Goal: Book appointment/travel/reservation

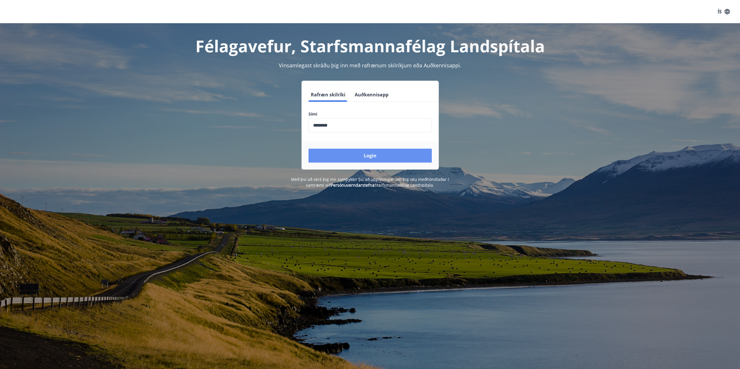
click at [369, 156] on button "Login" at bounding box center [369, 156] width 123 height 14
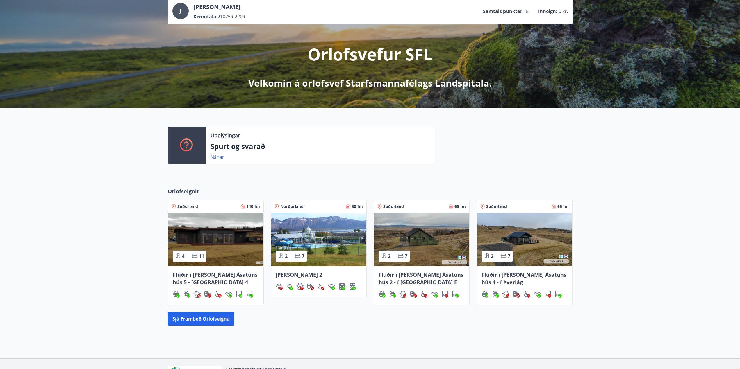
scroll to position [75, 0]
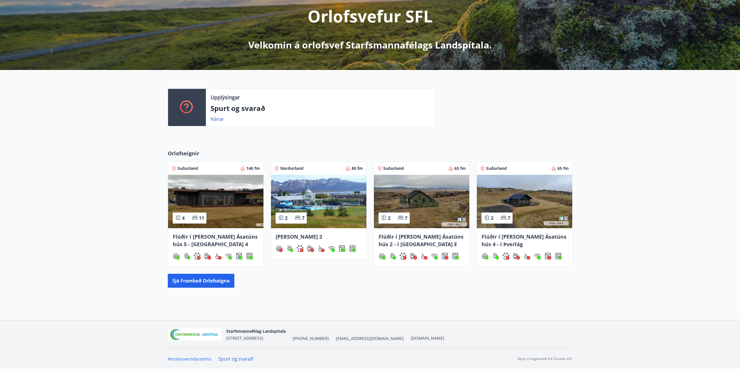
click at [336, 198] on img at bounding box center [318, 201] width 95 height 53
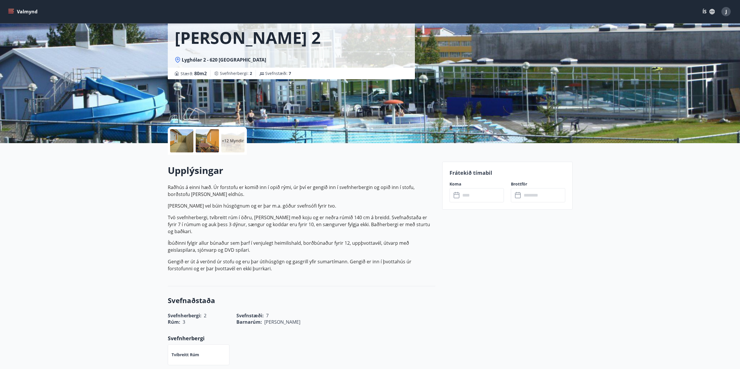
scroll to position [29, 0]
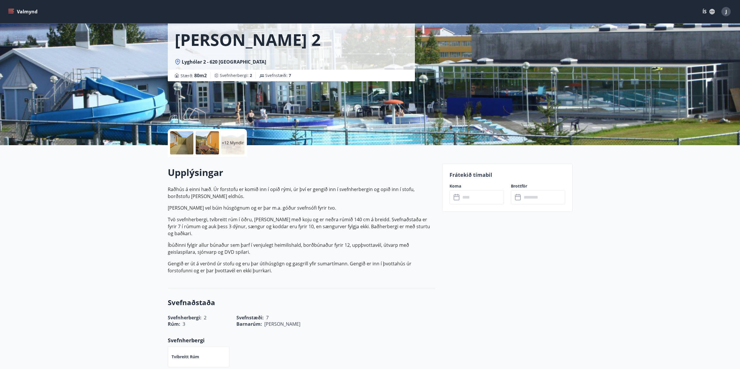
click at [457, 195] on icon at bounding box center [456, 198] width 6 height 6
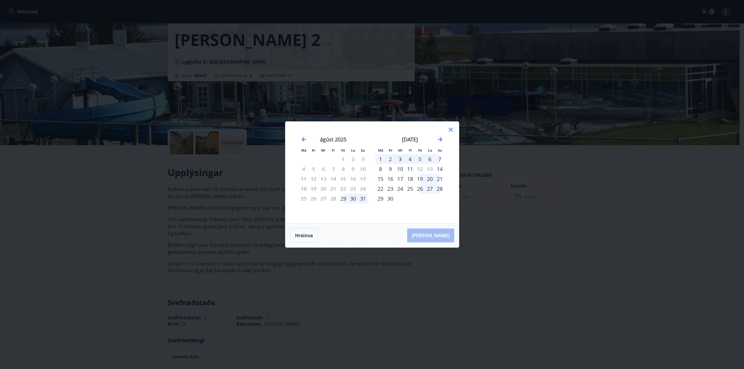
click at [452, 129] on icon at bounding box center [451, 130] width 4 height 4
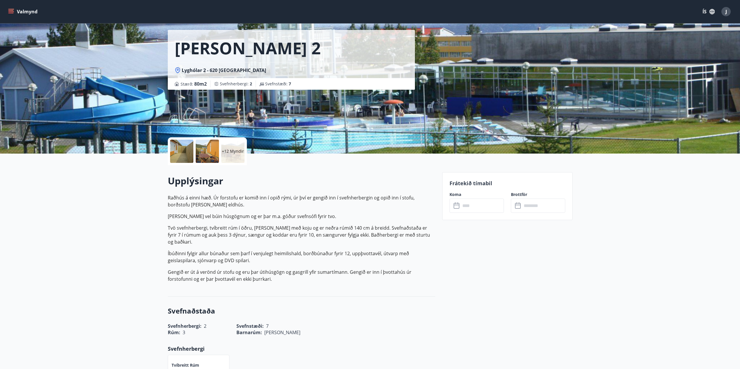
scroll to position [0, 0]
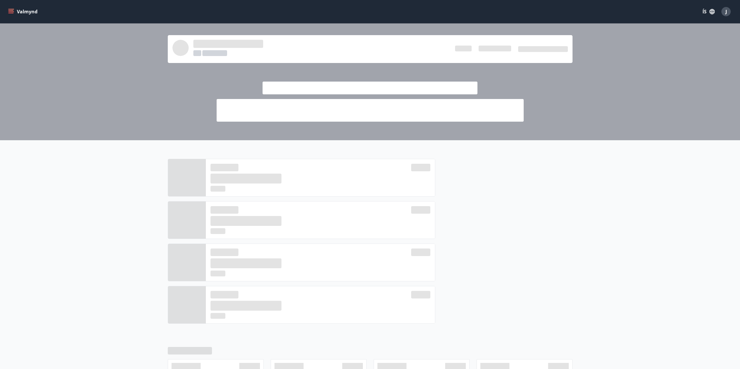
scroll to position [75, 0]
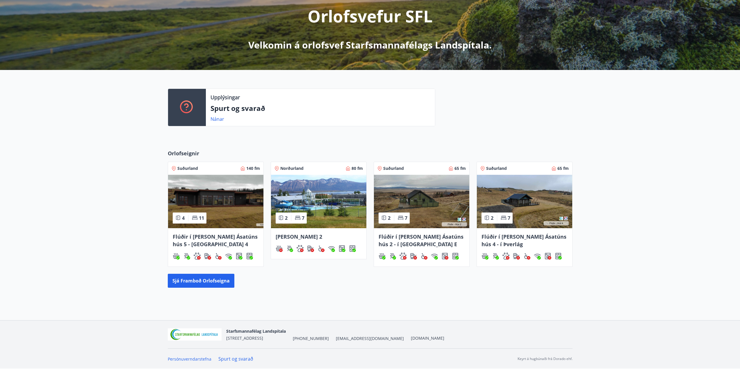
click at [137, 174] on div "Orlofseignir Suðurland 140 fm 4 11 Flúðir í landi Ásatúns hús 5 - Móadalur 4 No…" at bounding box center [370, 218] width 740 height 157
click at [194, 282] on button "Sjá framboð orlofseigna" at bounding box center [201, 281] width 67 height 14
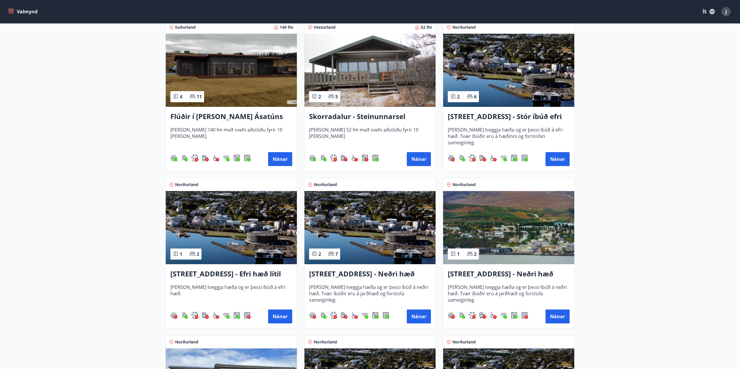
scroll to position [465, 0]
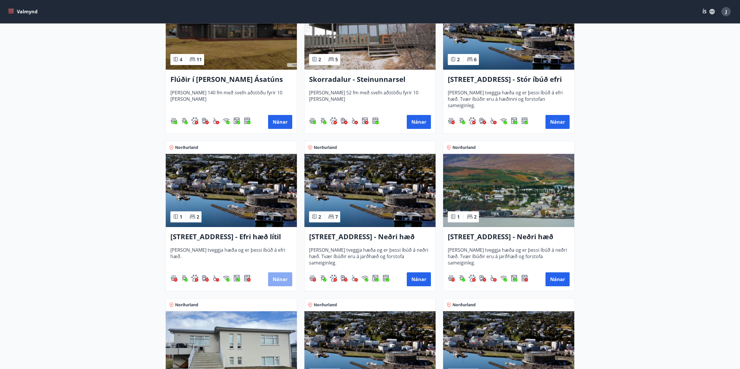
click at [276, 279] on button "Nánar" at bounding box center [280, 280] width 24 height 14
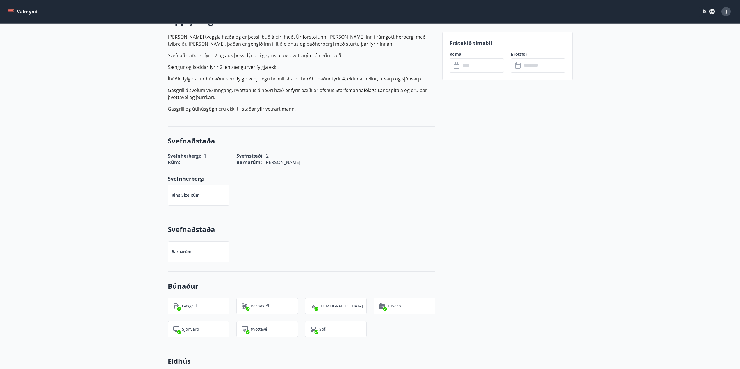
scroll to position [87, 0]
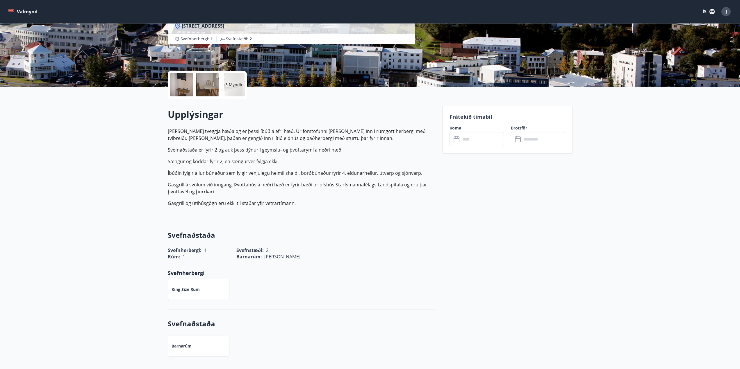
click at [458, 138] on icon at bounding box center [456, 138] width 6 height 1
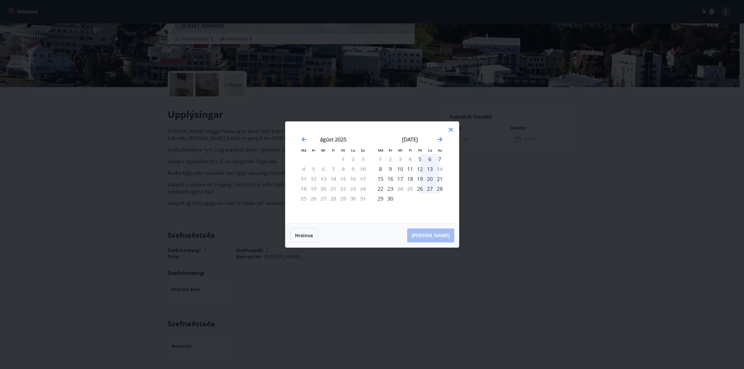
click at [523, 187] on div "Má Þr Mi Fi Fö La Su Má Þr Mi Fi Fö La Su júlí 2025 1 2 3 4 5 6 7 8 9 10 11 12 …" at bounding box center [372, 184] width 744 height 369
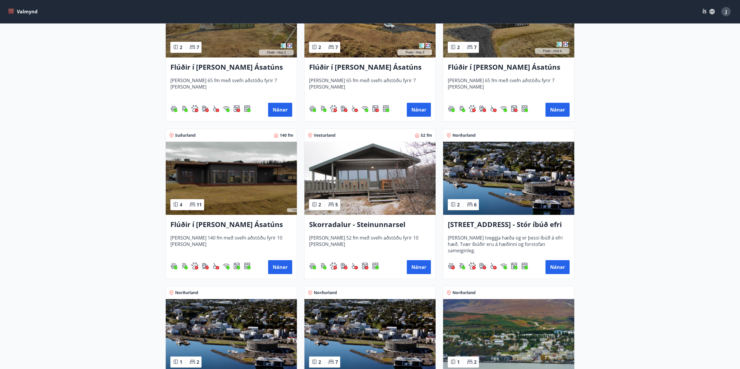
scroll to position [494, 0]
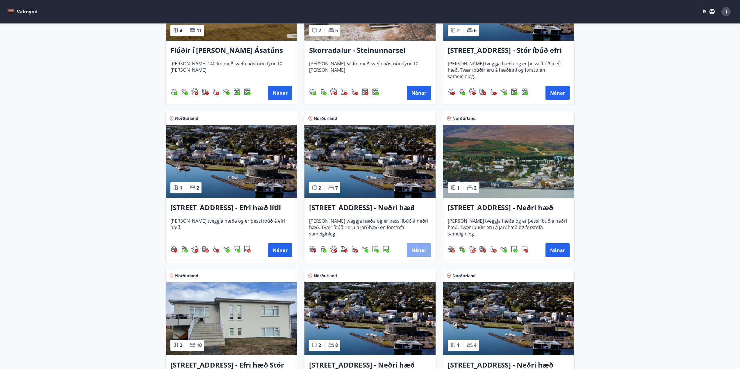
click at [417, 251] on button "Nánar" at bounding box center [419, 251] width 24 height 14
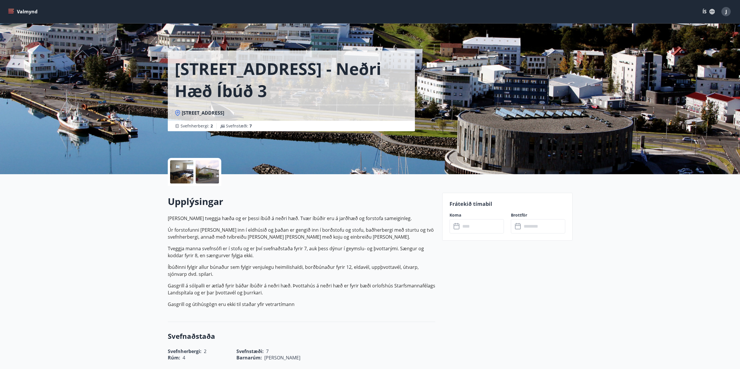
click at [456, 227] on icon at bounding box center [456, 226] width 7 height 7
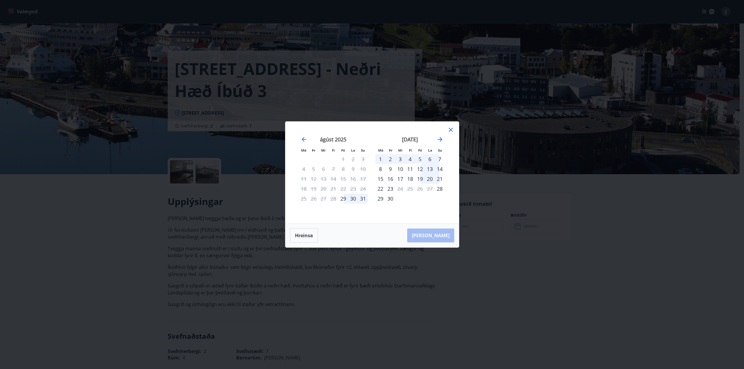
click at [449, 131] on icon at bounding box center [450, 129] width 7 height 7
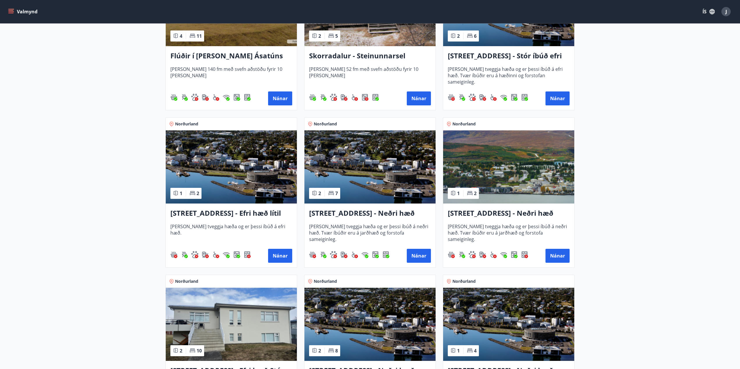
scroll to position [494, 0]
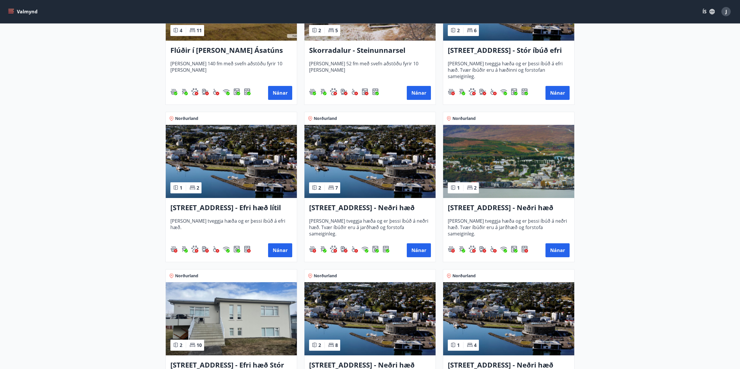
click at [395, 175] on img at bounding box center [369, 161] width 131 height 73
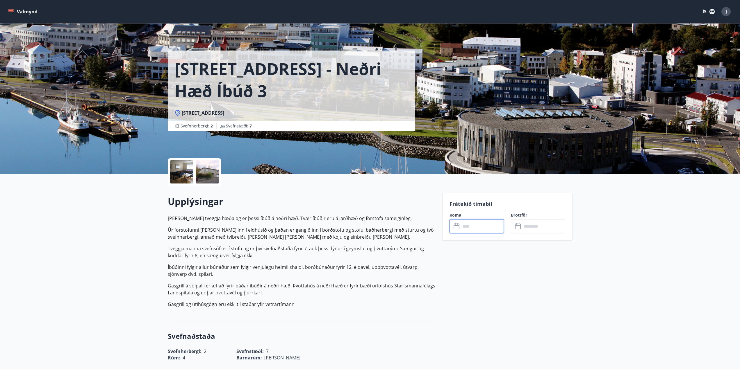
click at [462, 226] on input "text" at bounding box center [481, 226] width 43 height 14
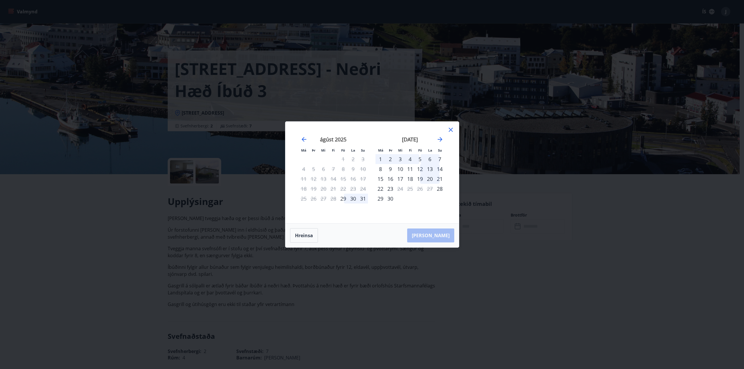
click at [78, 233] on div "Má Þr Mi Fi Fö La Su Má Þr Mi Fi Fö La Su júlí 2025 1 2 3 4 5 6 7 8 9 10 11 12 …" at bounding box center [372, 184] width 744 height 369
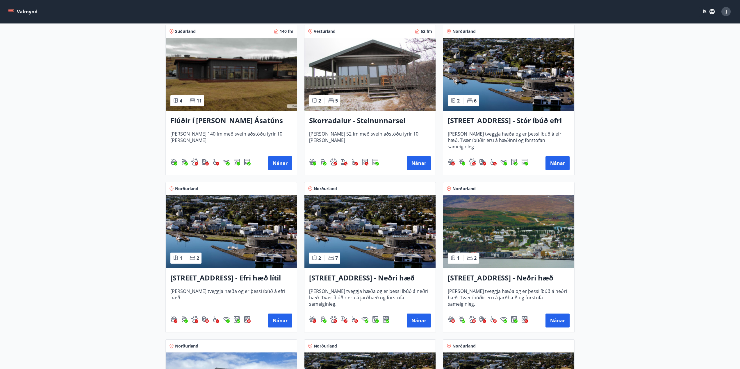
scroll to position [552, 0]
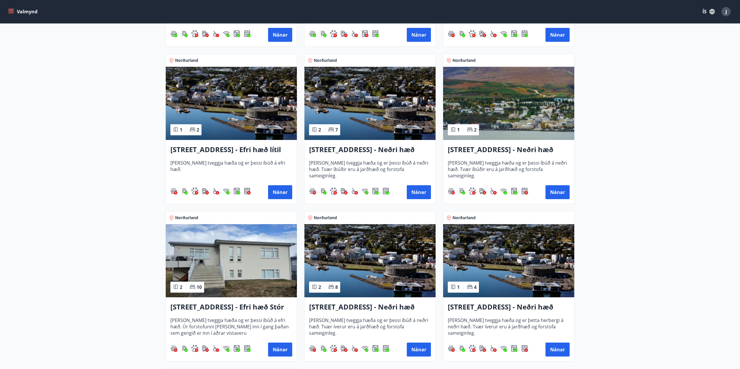
click at [530, 117] on img at bounding box center [508, 103] width 131 height 73
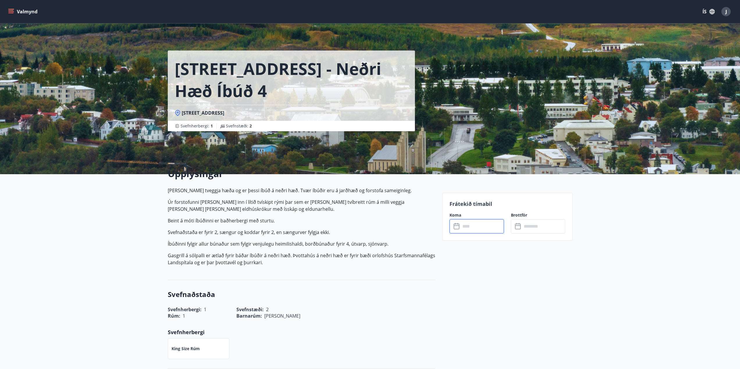
click at [470, 224] on input "text" at bounding box center [481, 226] width 43 height 14
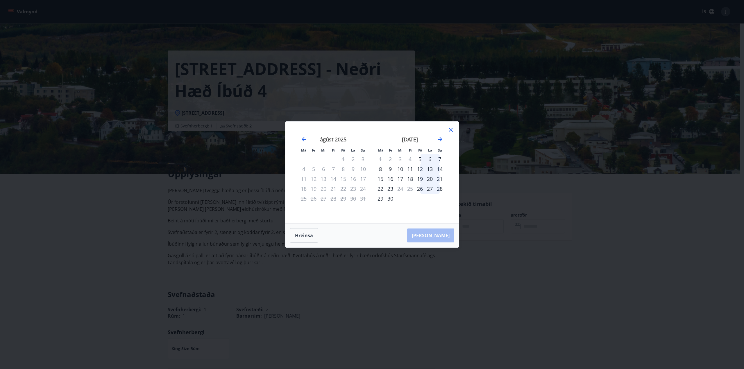
click at [507, 235] on div "Má Þr Mi Fi Fö La Su Má Þr Mi Fi Fö La Su júlí 2025 1 2 3 4 5 6 7 8 9 10 11 12 …" at bounding box center [372, 184] width 744 height 369
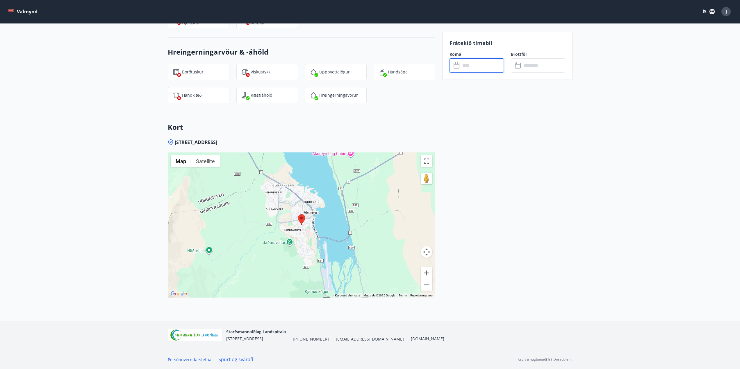
scroll to position [660, 0]
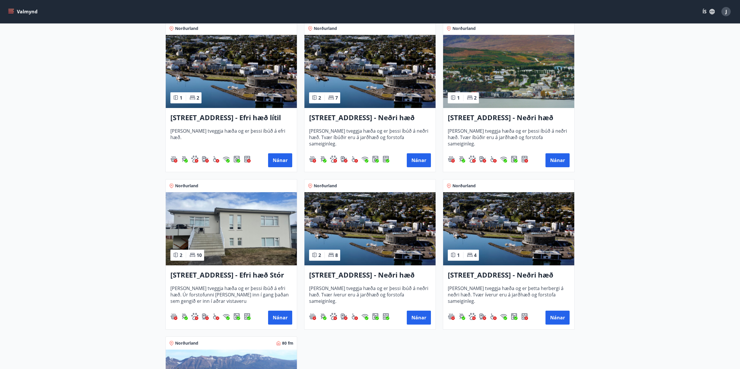
scroll to position [669, 0]
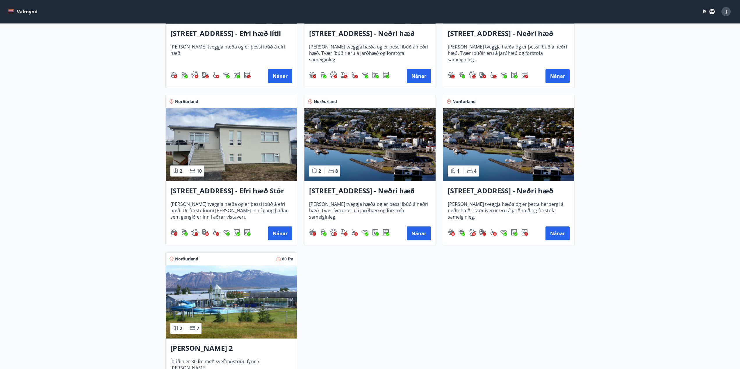
click at [515, 153] on img at bounding box center [508, 144] width 131 height 73
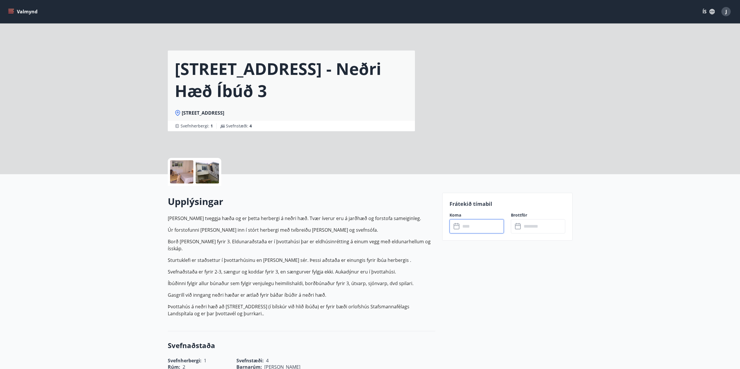
click at [478, 227] on input "text" at bounding box center [481, 226] width 43 height 14
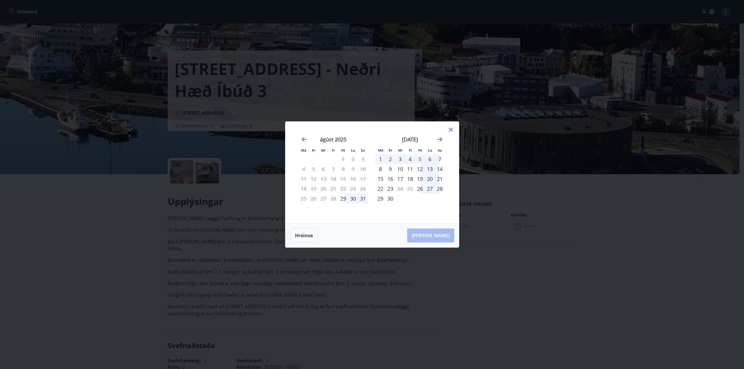
click at [109, 267] on div "Má Þr Mi Fi Fö La Su Má Þr Mi Fi Fö La Su júlí 2025 1 2 3 4 5 6 7 8 9 10 11 12 …" at bounding box center [372, 184] width 744 height 369
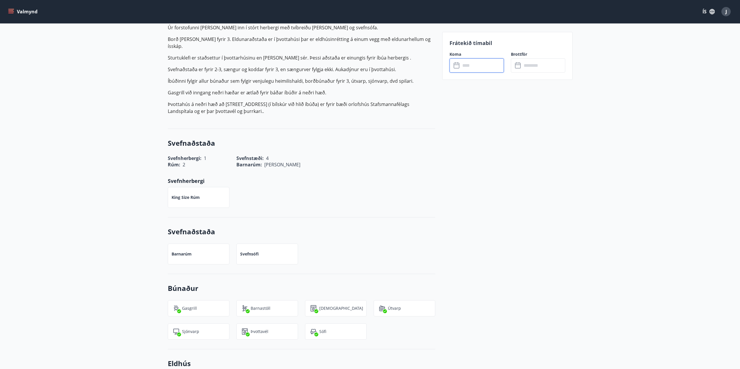
scroll to position [203, 0]
